Goal: Information Seeking & Learning: Learn about a topic

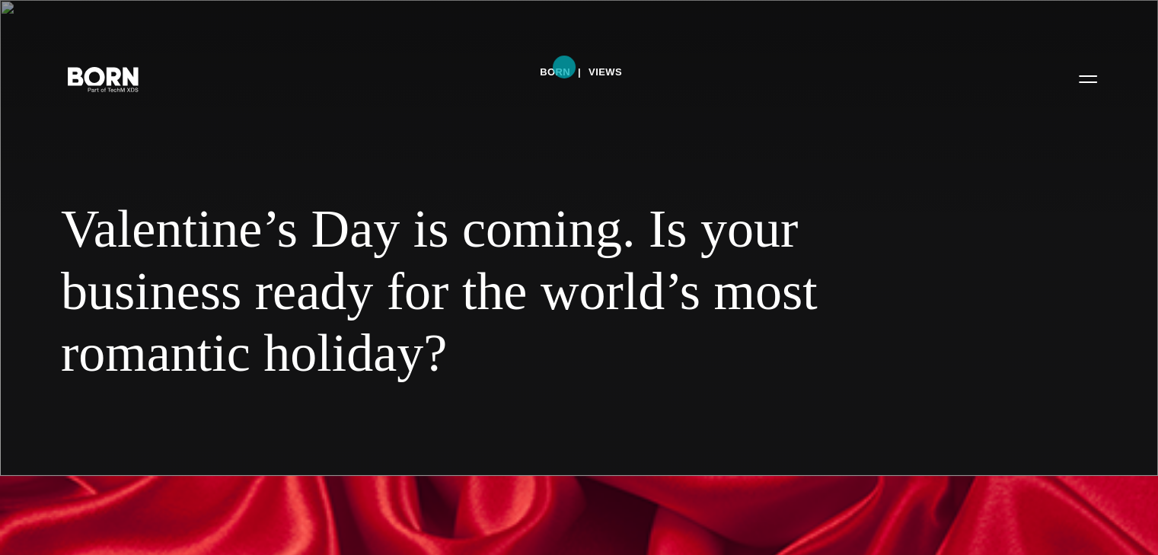
click at [561, 67] on link "BORN" at bounding box center [555, 72] width 30 height 23
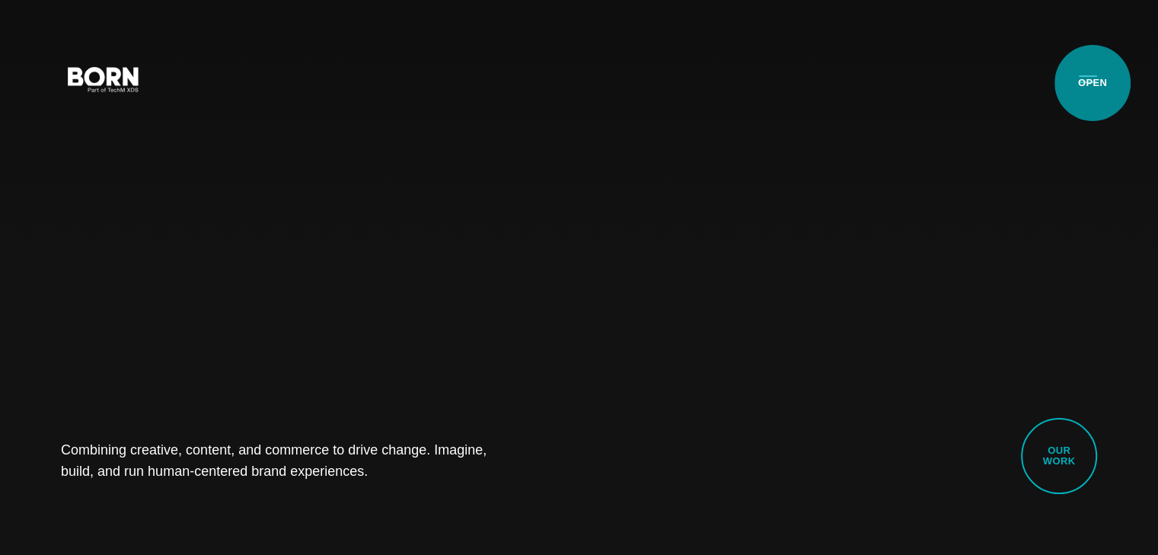
click at [1093, 83] on button "Primary Menu" at bounding box center [1088, 78] width 37 height 32
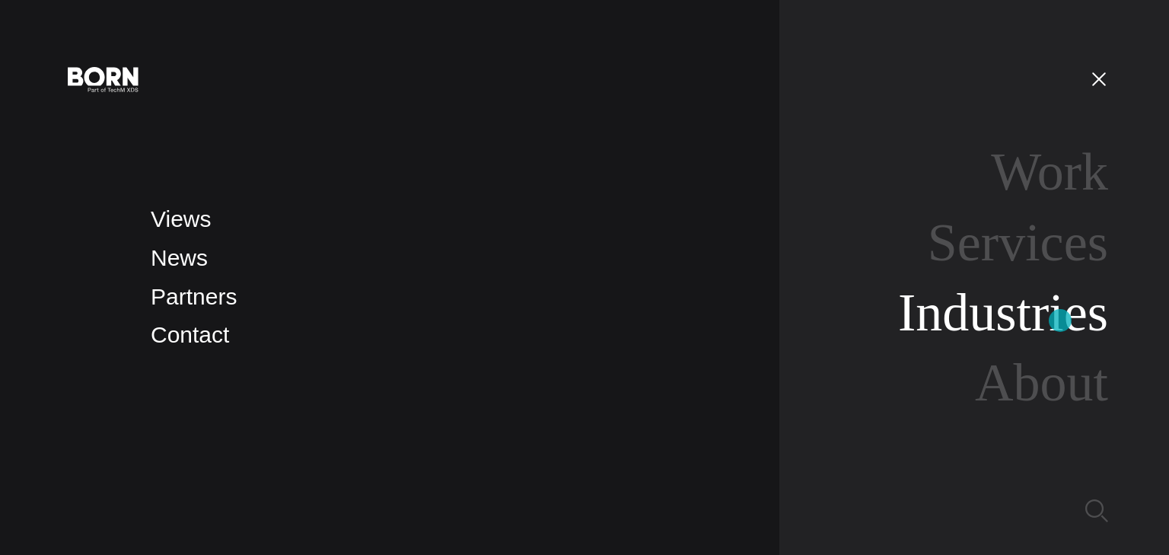
click at [1061, 321] on link "Industries" at bounding box center [1003, 312] width 210 height 59
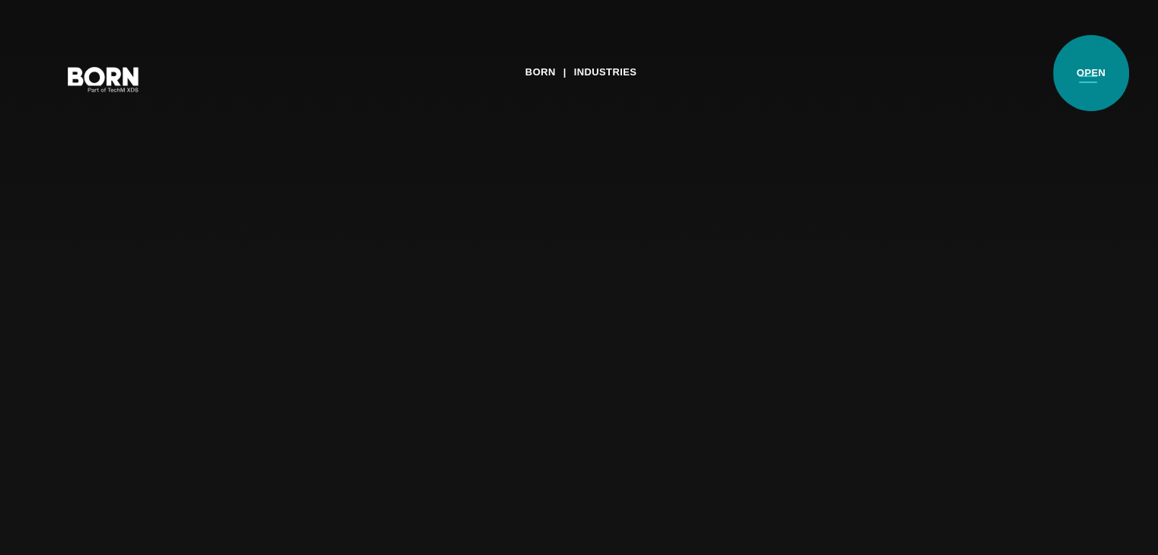
click at [1091, 73] on button "Primary Menu" at bounding box center [1088, 78] width 37 height 32
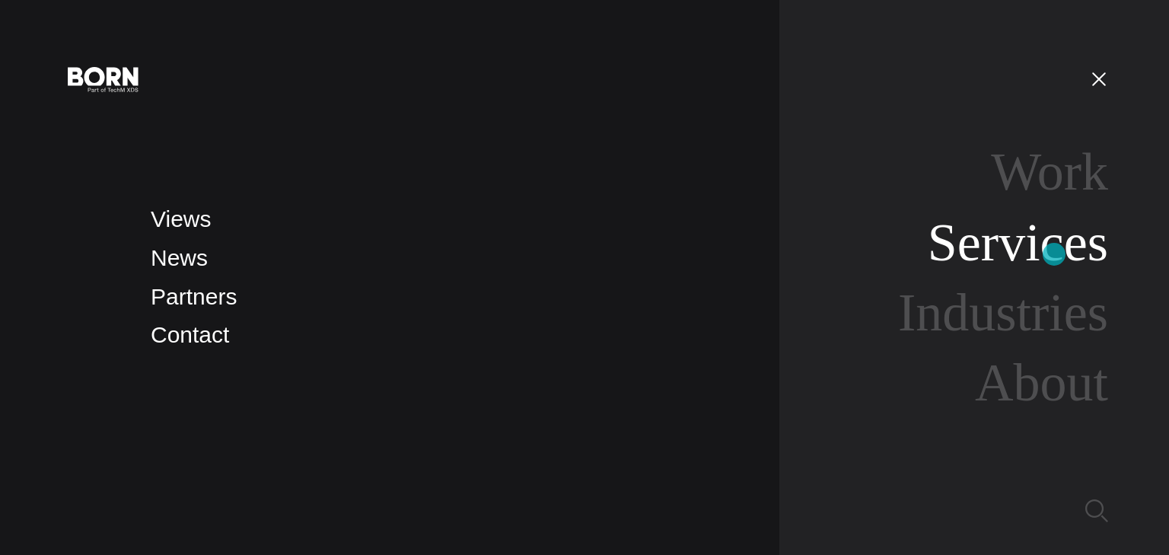
click at [1054, 254] on link "Services" at bounding box center [1018, 242] width 180 height 59
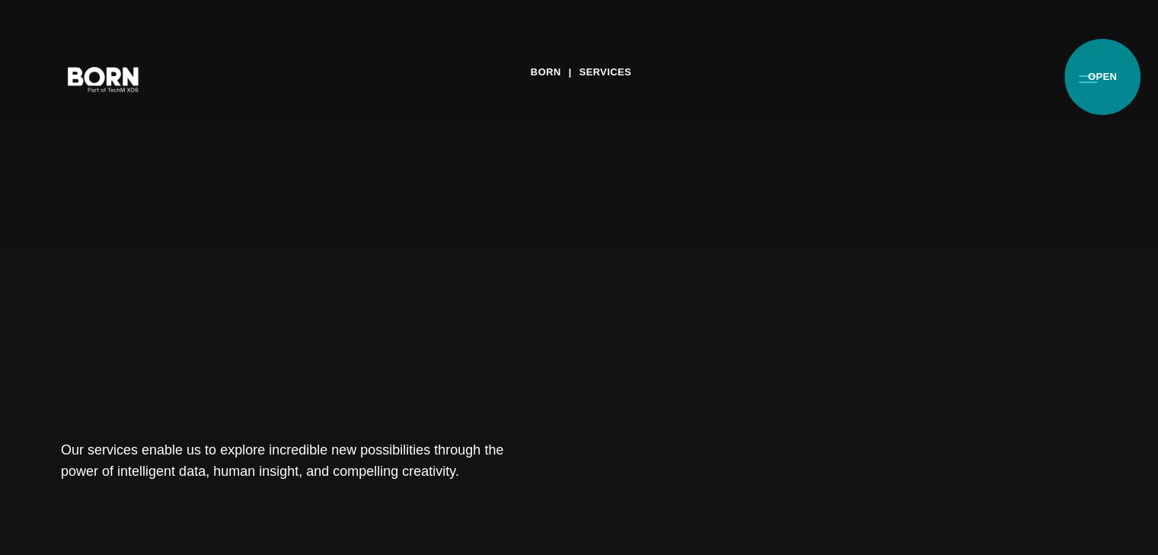
click at [1102, 77] on button "Primary Menu" at bounding box center [1088, 78] width 37 height 32
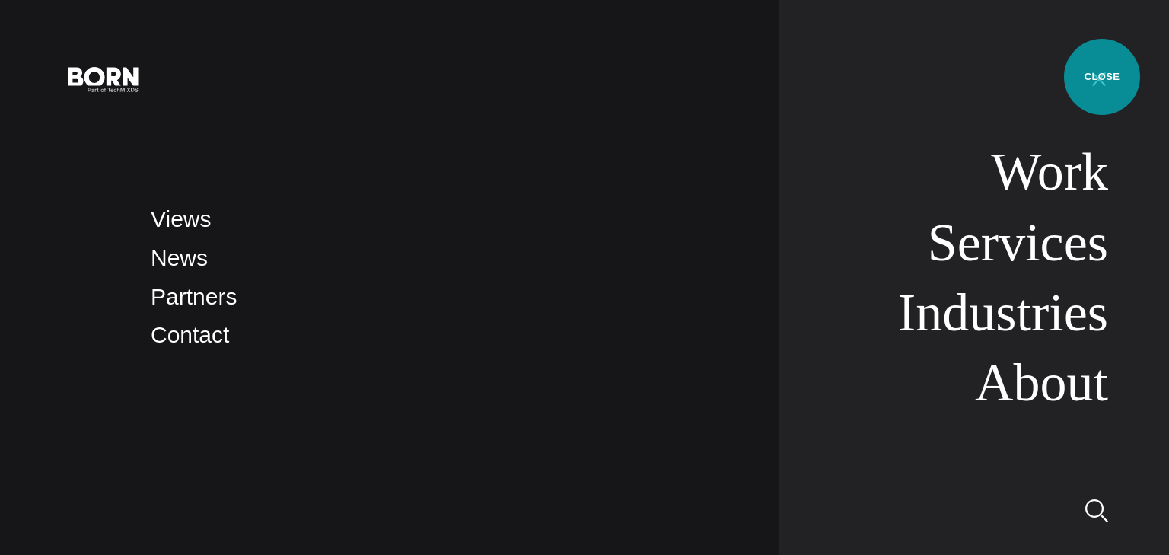
click at [1102, 77] on button "Primary Menu" at bounding box center [1099, 78] width 37 height 32
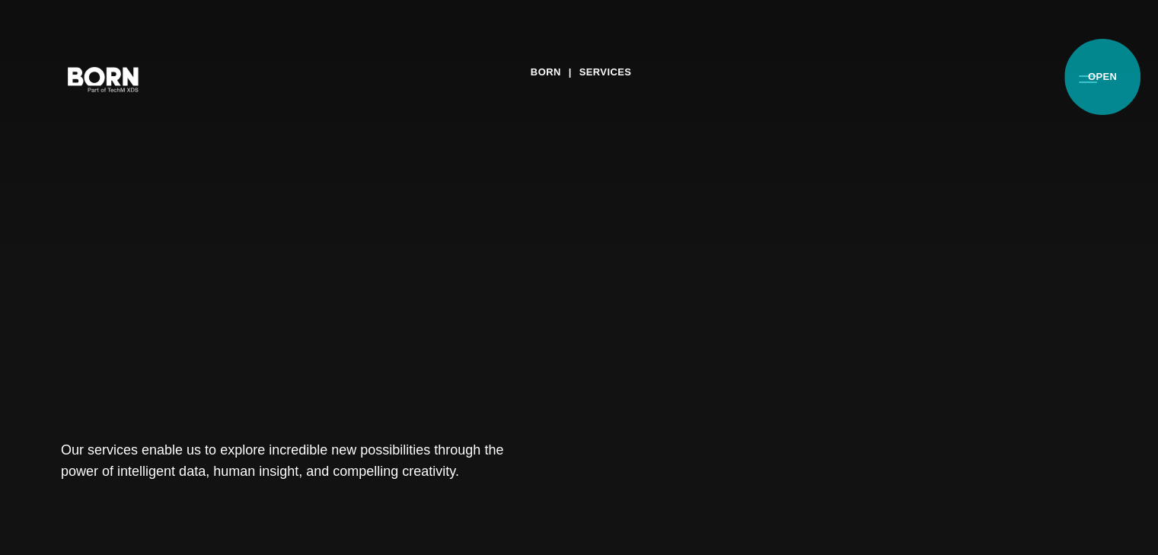
click at [1104, 85] on button "Primary Menu" at bounding box center [1088, 78] width 37 height 32
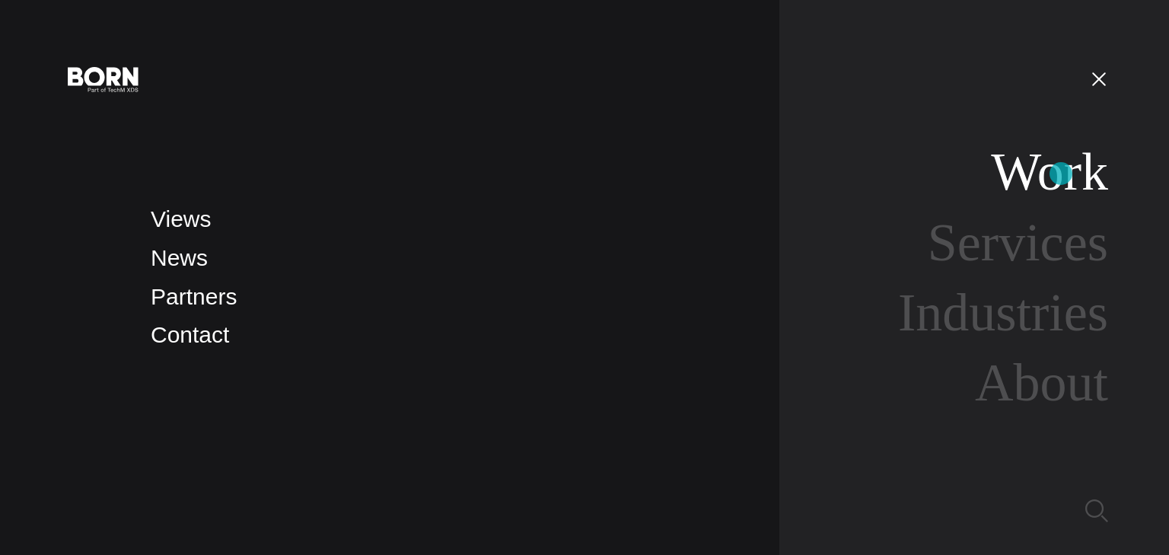
click at [1061, 174] on link "Work" at bounding box center [1049, 171] width 117 height 59
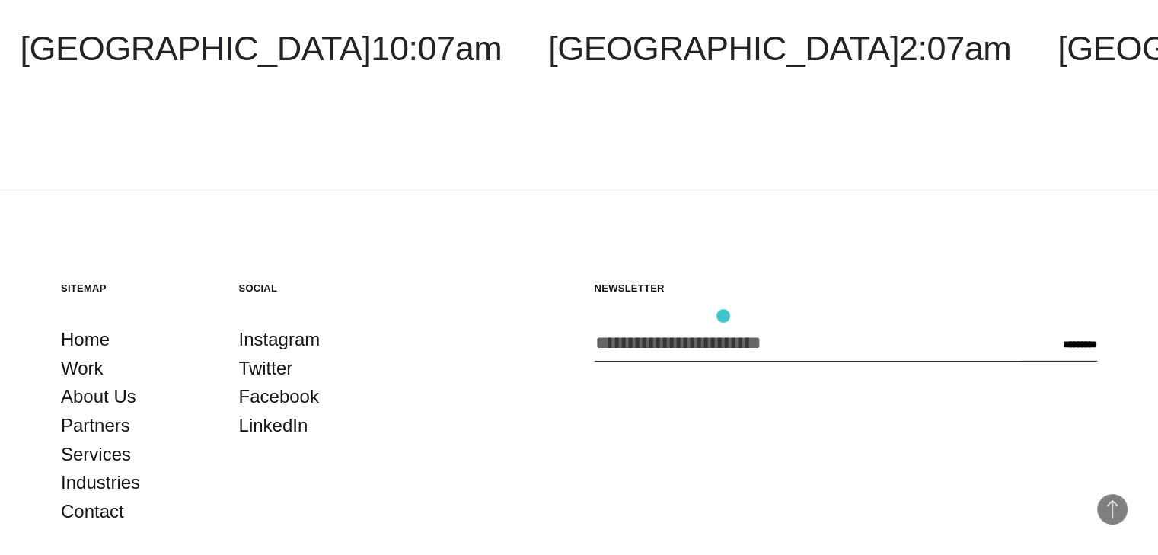
scroll to position [4818, 0]
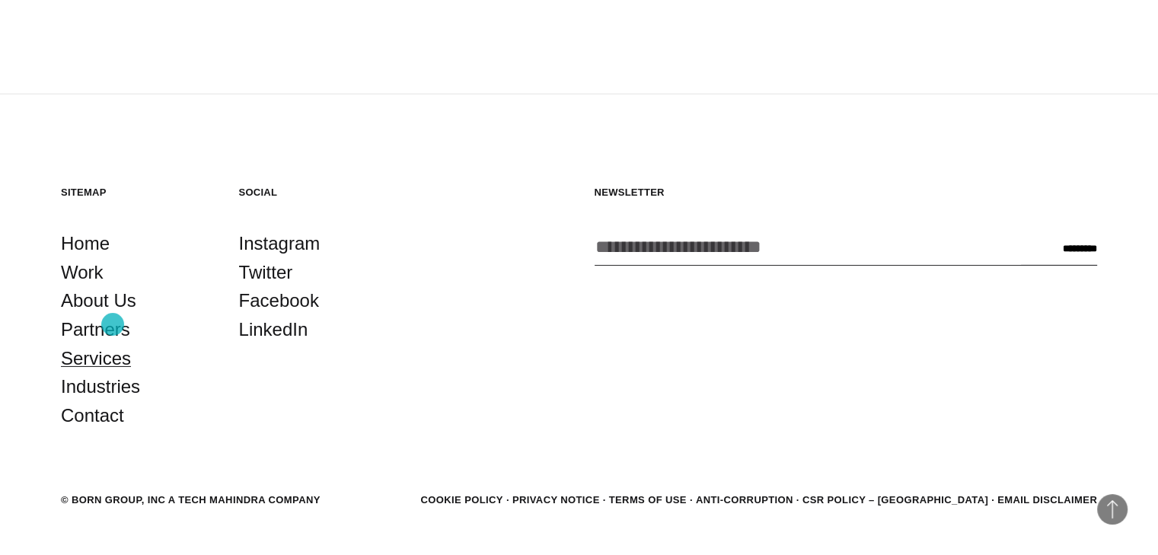
click at [113, 344] on link "Services" at bounding box center [96, 358] width 70 height 29
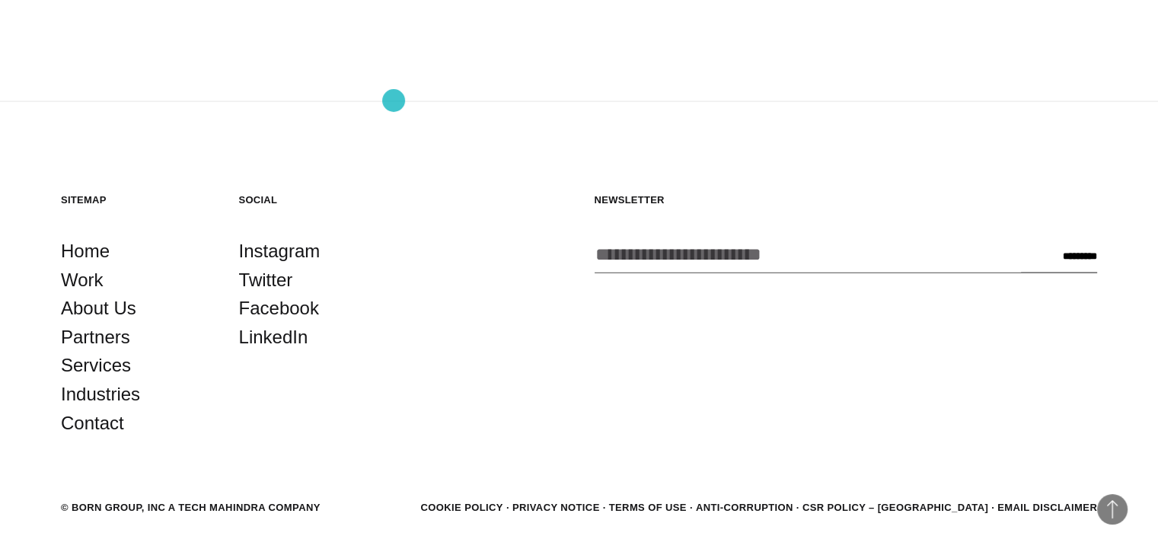
scroll to position [3147, 0]
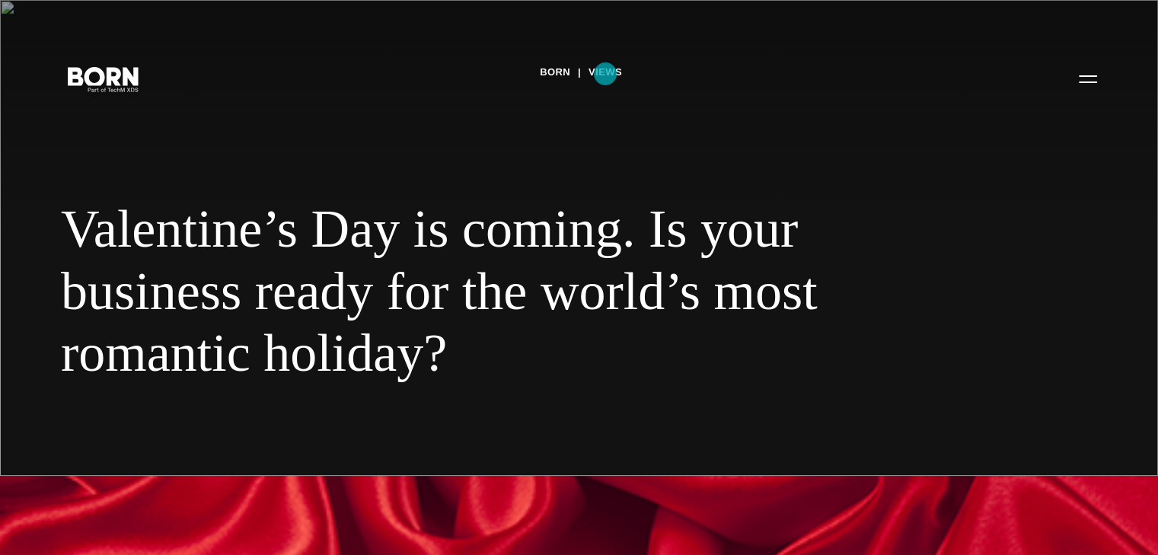
click at [605, 74] on link "Views" at bounding box center [605, 72] width 33 height 23
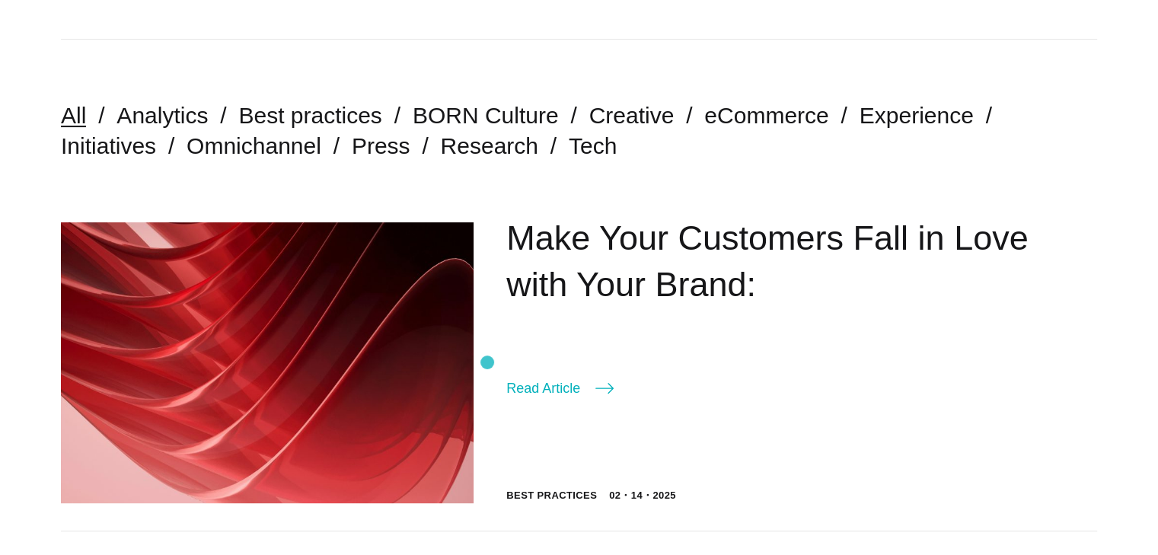
scroll to position [368, 0]
click at [716, 255] on link "Make Your Customers Fall in Love with Your Brand:" at bounding box center [767, 260] width 522 height 85
